Goal: Task Accomplishment & Management: Manage account settings

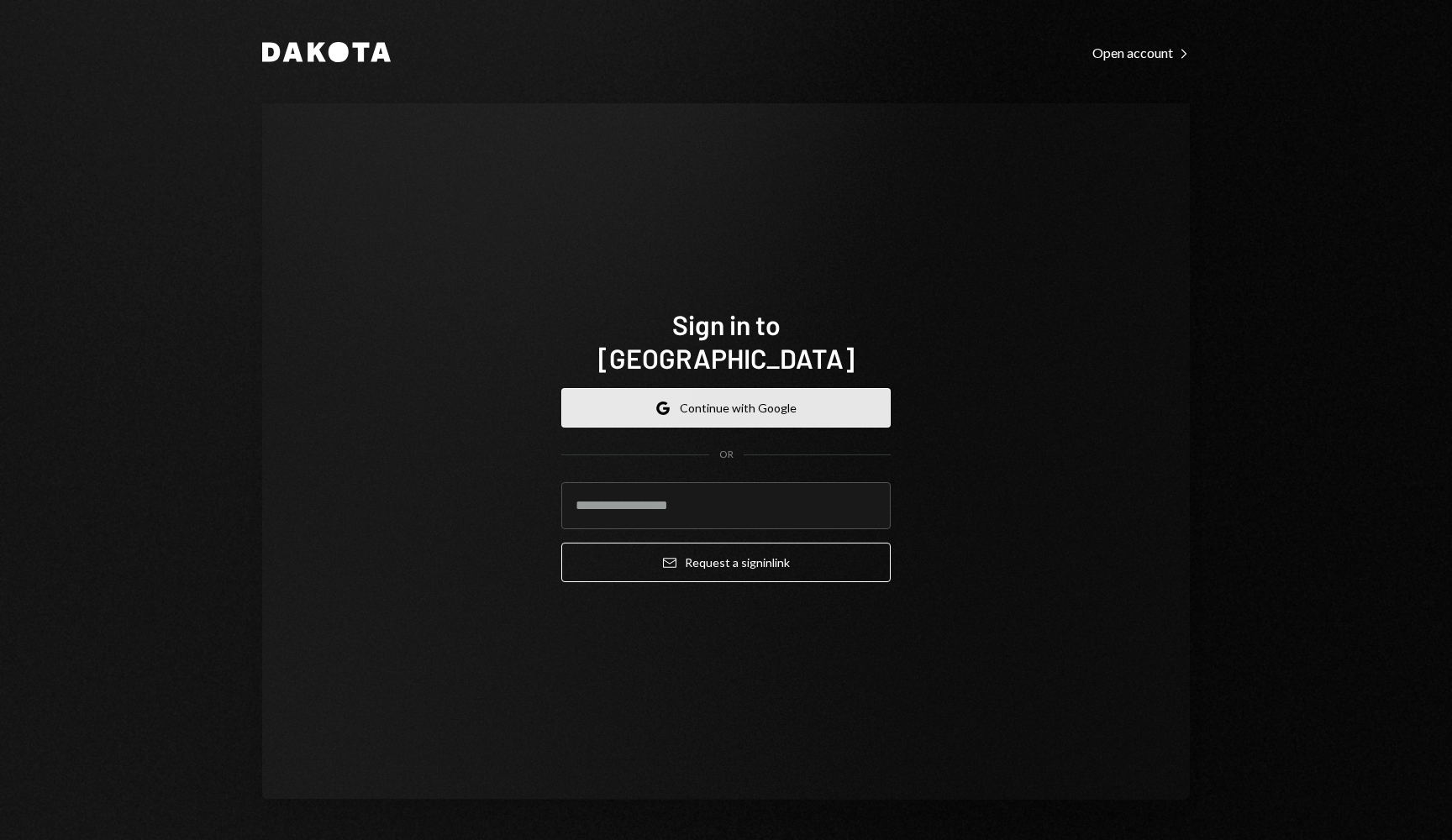
click at [710, 395] on button "Google Continue with Google" at bounding box center [726, 408] width 329 height 39
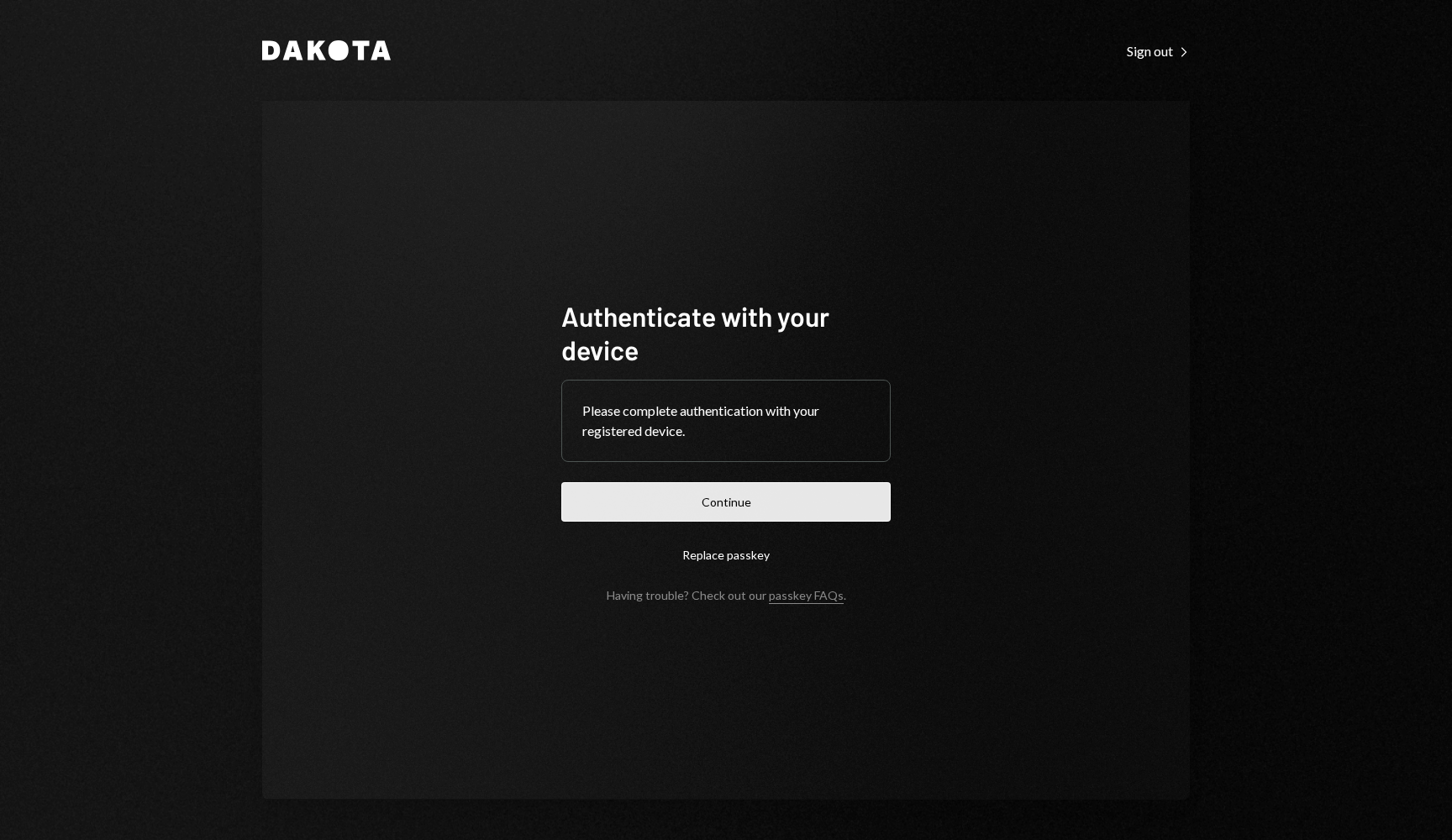
click at [706, 494] on button "Continue" at bounding box center [726, 501] width 329 height 39
